Goal: Navigation & Orientation: Find specific page/section

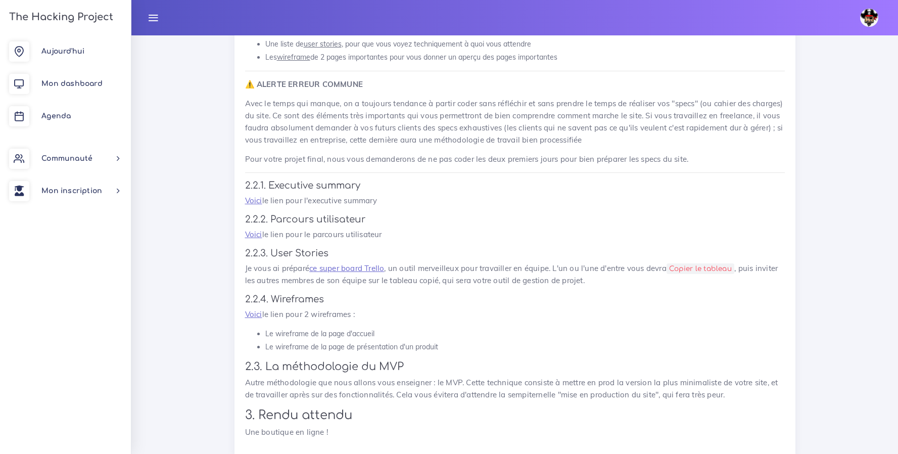
scroll to position [742, 0]
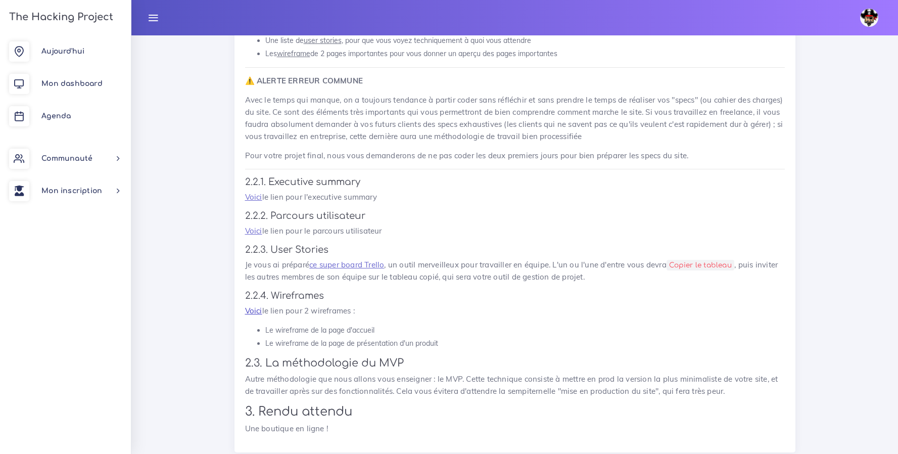
click at [253, 314] on link "Voici" at bounding box center [253, 311] width 17 height 10
click at [257, 229] on link "Voici" at bounding box center [253, 231] width 17 height 10
click at [365, 263] on link "ce super board Trello" at bounding box center [346, 265] width 75 height 10
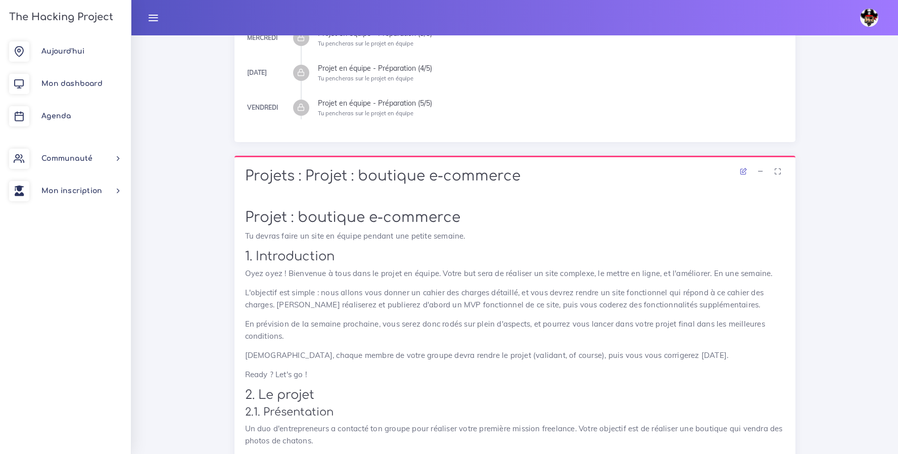
scroll to position [0, 0]
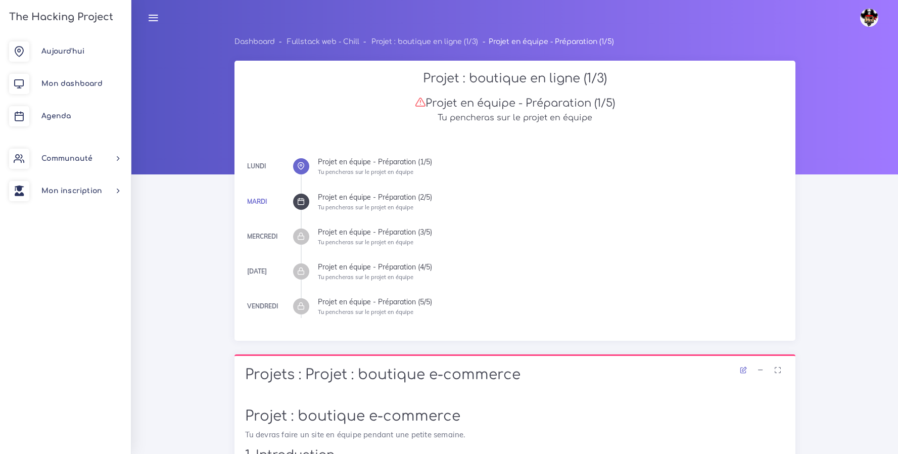
click at [301, 204] on icon at bounding box center [301, 202] width 8 height 8
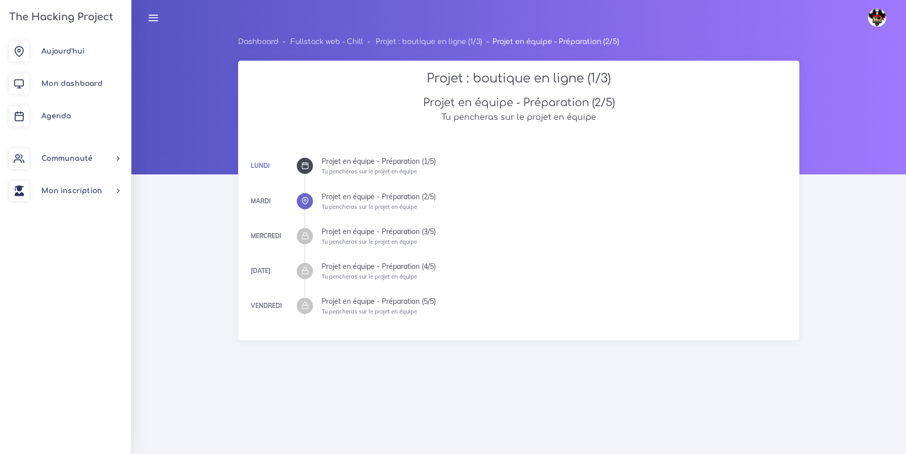
click at [308, 201] on icon at bounding box center [305, 201] width 8 height 8
click at [305, 200] on icon at bounding box center [305, 201] width 8 height 8
click at [304, 167] on icon at bounding box center [305, 166] width 8 height 8
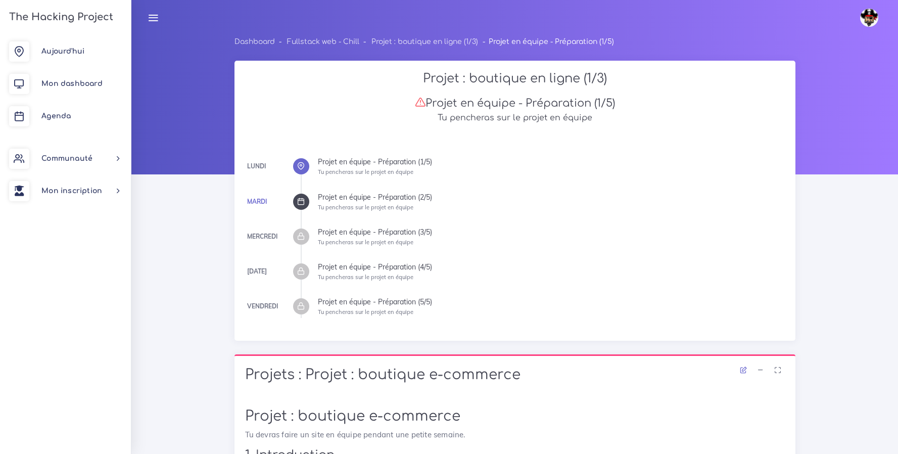
click at [305, 203] on div at bounding box center [301, 202] width 16 height 16
